Goal: Find specific page/section: Locate a particular part of the current website

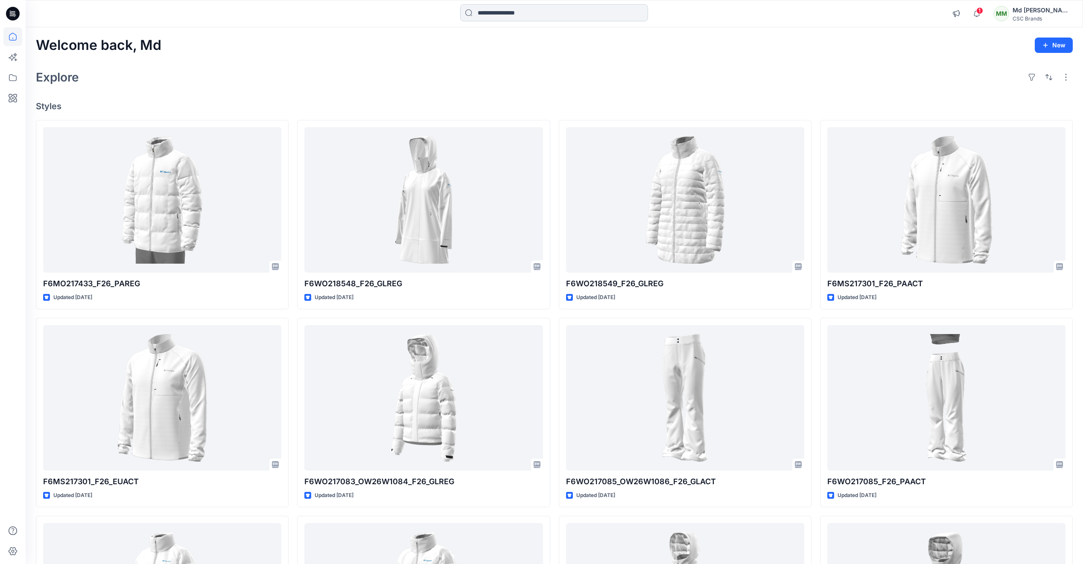
drag, startPoint x: 0, startPoint y: 0, endPoint x: 518, endPoint y: 10, distance: 518.0
click at [518, 10] on input at bounding box center [554, 12] width 188 height 17
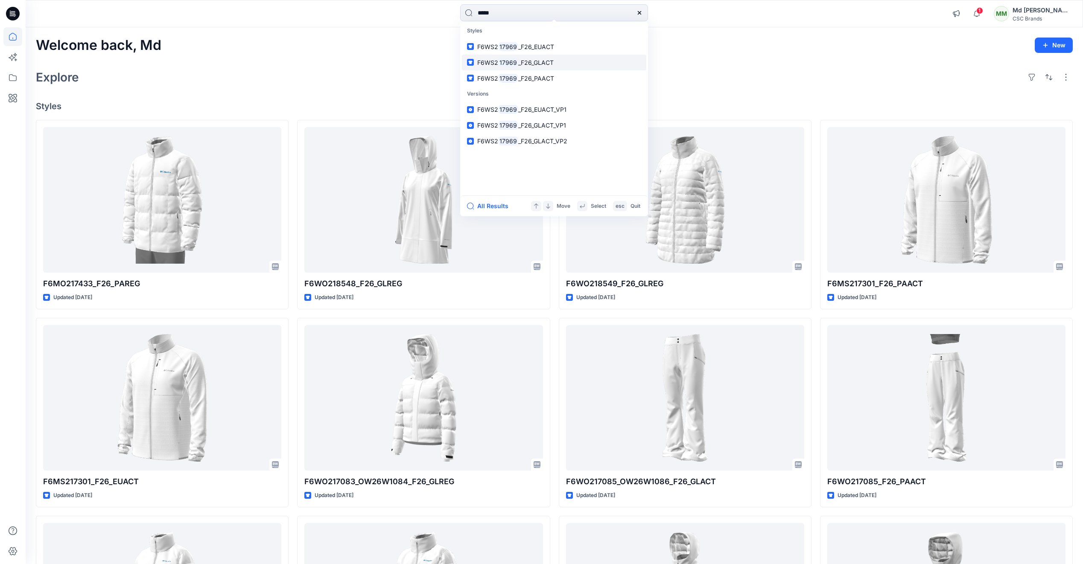
type input "*****"
click at [499, 65] on mark "17969" at bounding box center [508, 63] width 20 height 10
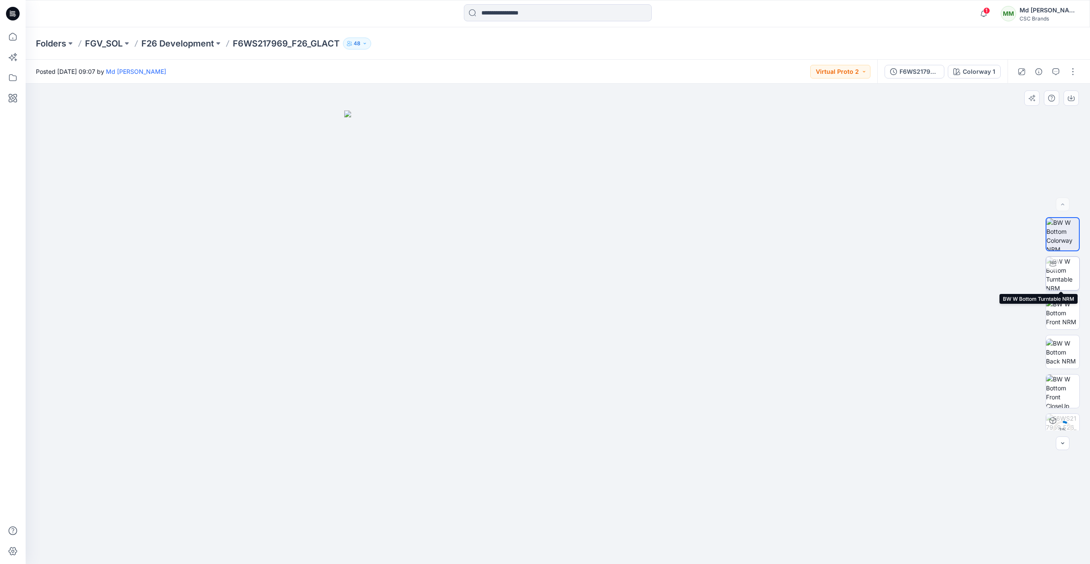
click at [1055, 274] on img at bounding box center [1062, 273] width 33 height 33
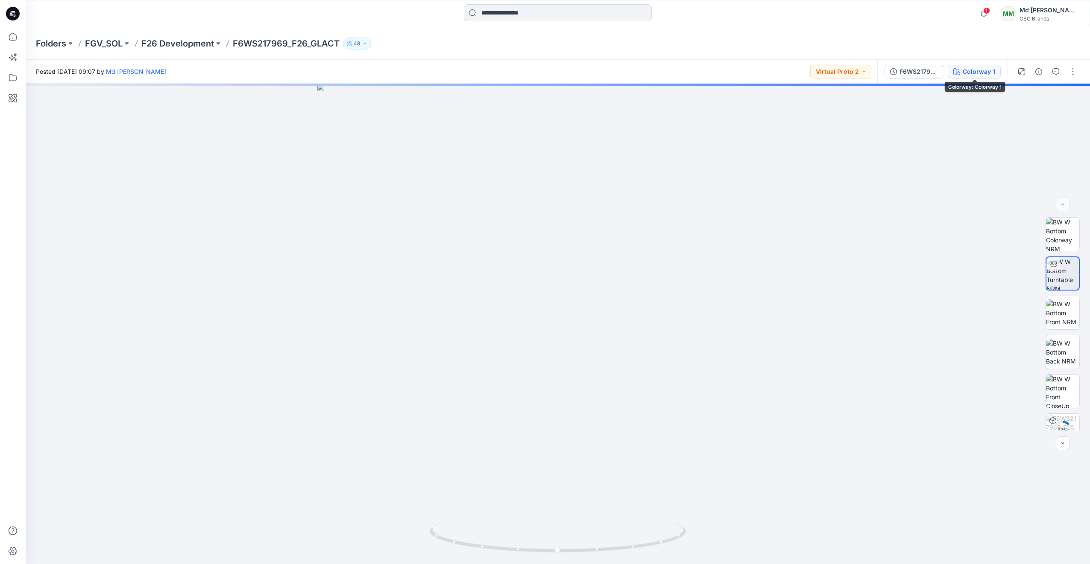
click at [976, 73] on div "Colorway 1" at bounding box center [978, 71] width 32 height 9
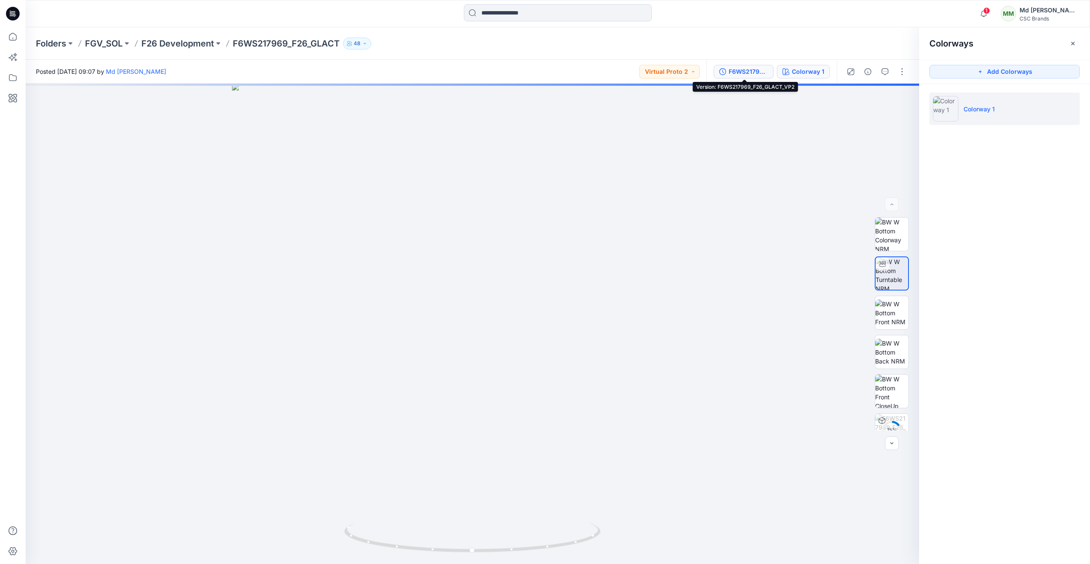
click at [759, 73] on div "F6WS217969_F26_GLACT_VP2" at bounding box center [747, 71] width 39 height 9
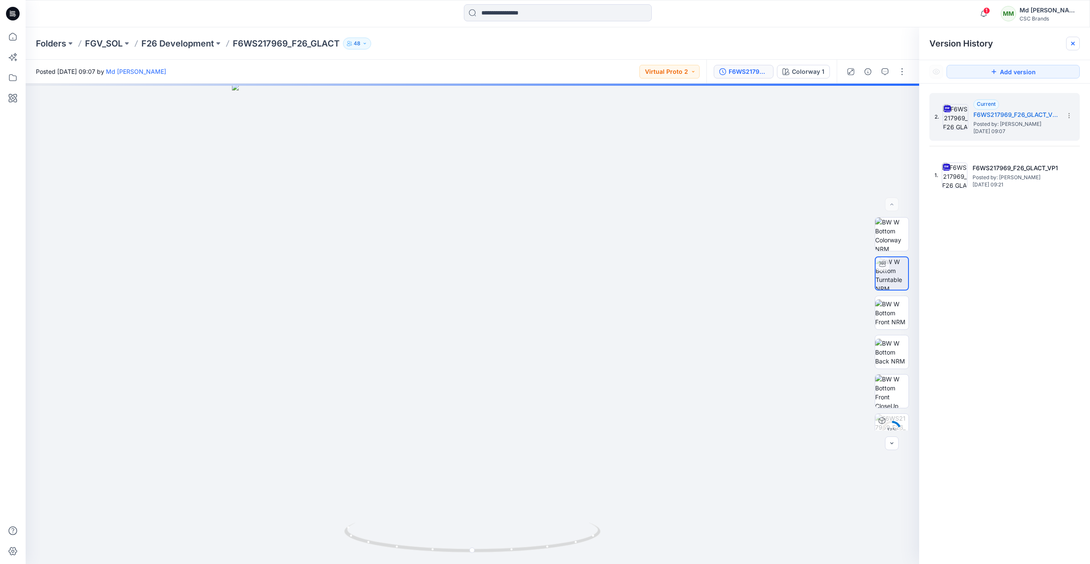
click at [1071, 44] on icon at bounding box center [1072, 43] width 7 height 7
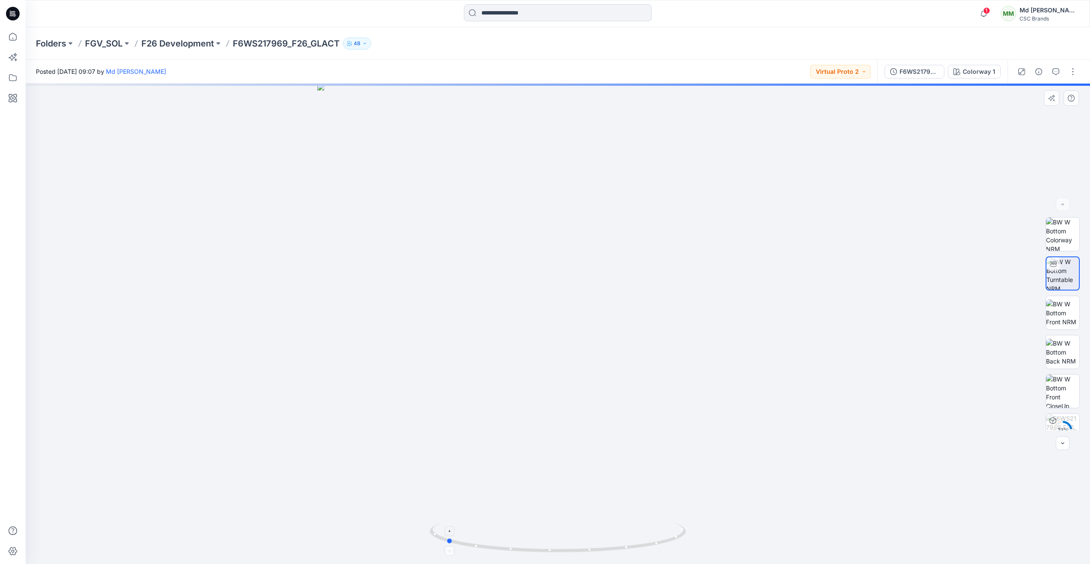
drag, startPoint x: 652, startPoint y: 548, endPoint x: 541, endPoint y: 555, distance: 112.1
click at [541, 555] on icon at bounding box center [559, 539] width 258 height 32
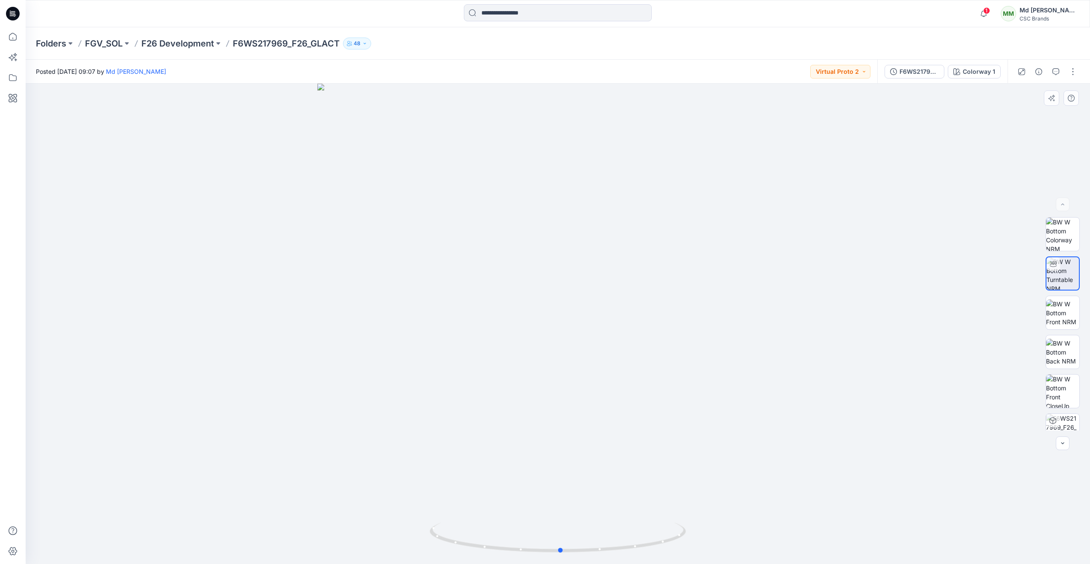
drag, startPoint x: 611, startPoint y: 553, endPoint x: 470, endPoint y: 559, distance: 141.5
click at [470, 559] on div at bounding box center [558, 324] width 1064 height 481
drag, startPoint x: 666, startPoint y: 536, endPoint x: 719, endPoint y: 545, distance: 53.7
click at [719, 545] on div at bounding box center [558, 324] width 1064 height 481
drag, startPoint x: 660, startPoint y: 544, endPoint x: 629, endPoint y: 544, distance: 31.2
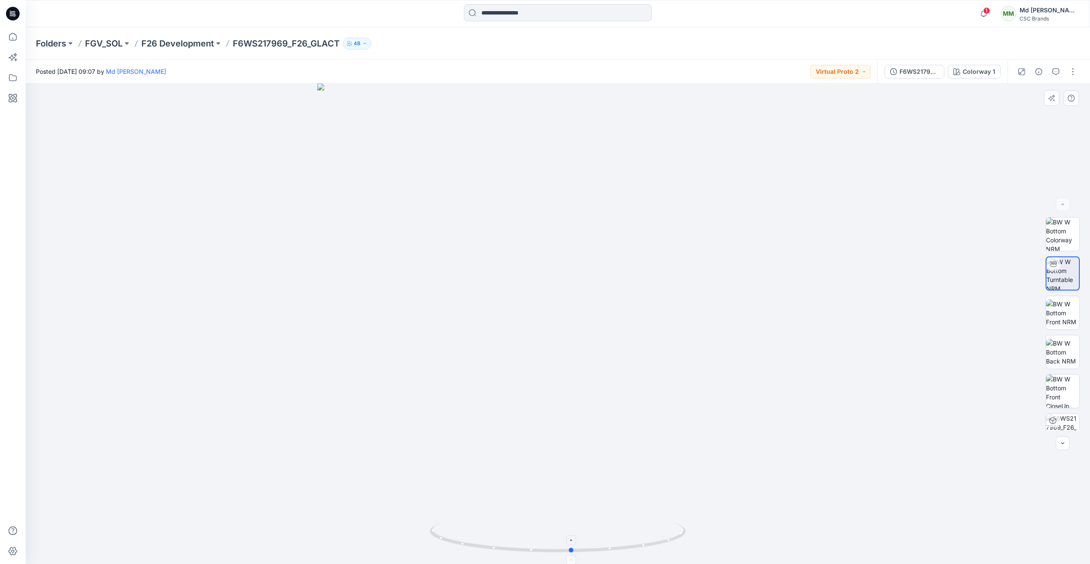
click at [629, 544] on icon at bounding box center [559, 539] width 258 height 32
